Goal: Download file/media

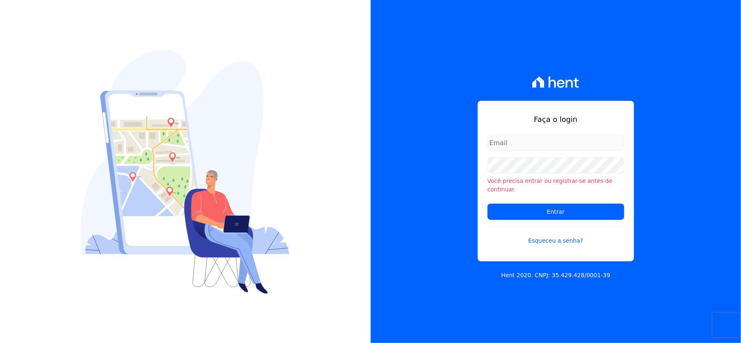
type input "[EMAIL_ADDRESS][DOMAIN_NAME]"
click at [454, 111] on div "Faça o login [EMAIL_ADDRESS][DOMAIN_NAME] Você precisa entrar ou registrar-se a…" at bounding box center [556, 171] width 371 height 343
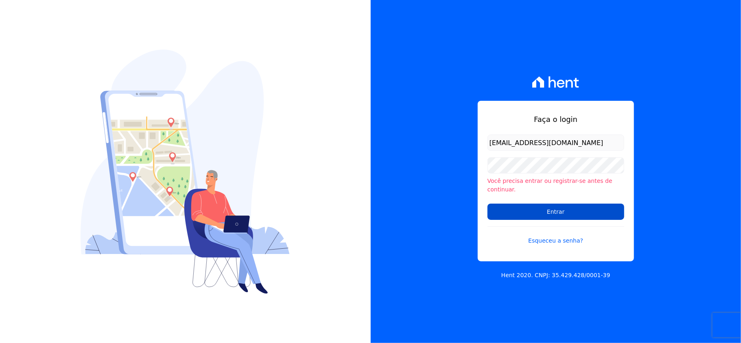
click at [535, 207] on input "Entrar" at bounding box center [555, 212] width 137 height 16
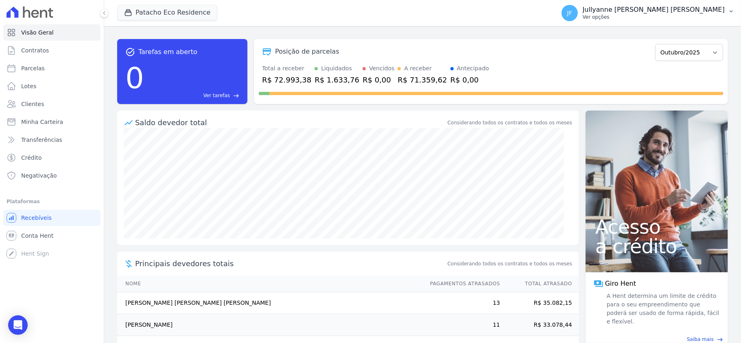
click at [719, 11] on p "Jullyanne Ferreira Melo" at bounding box center [653, 10] width 142 height 8
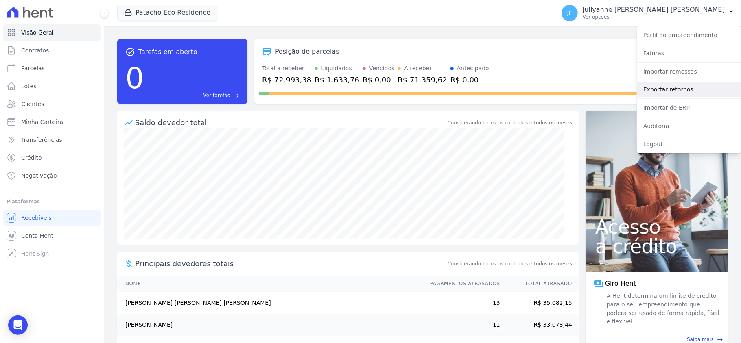
click at [682, 86] on link "Exportar retornos" at bounding box center [689, 89] width 104 height 15
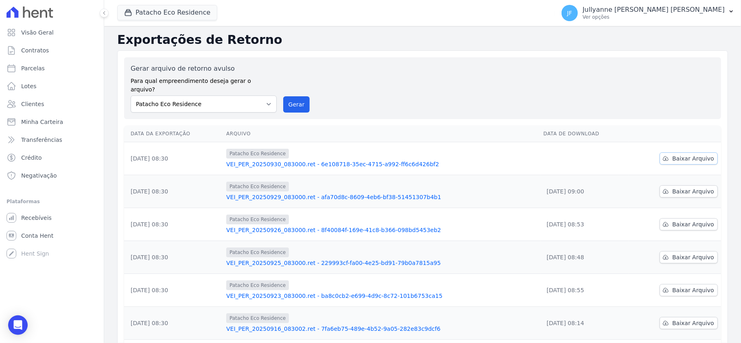
click at [692, 155] on span "Baixar Arquivo" at bounding box center [693, 159] width 42 height 8
